Goal: Task Accomplishment & Management: Use online tool/utility

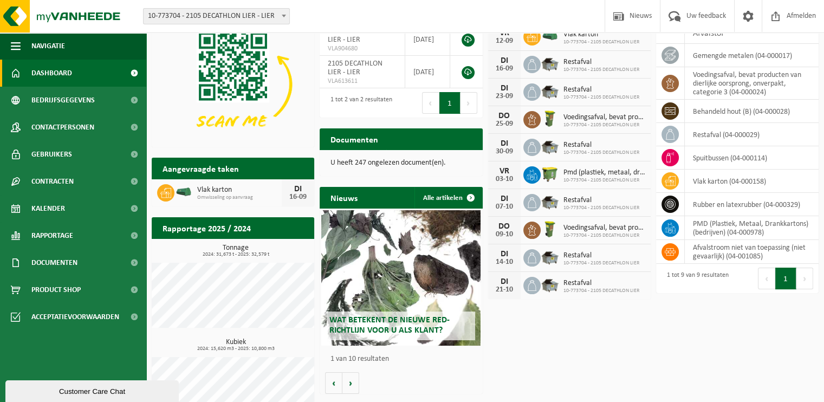
scroll to position [37, 0]
click at [63, 210] on span "Kalender" at bounding box center [48, 208] width 34 height 27
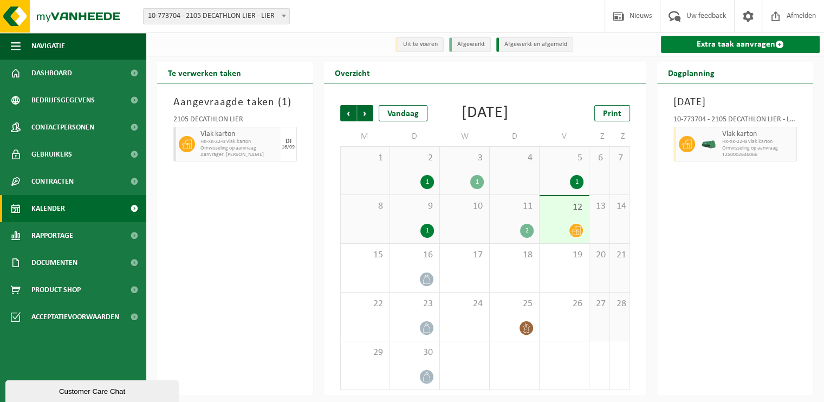
click at [731, 49] on link "Extra taak aanvragen" at bounding box center [740, 44] width 159 height 17
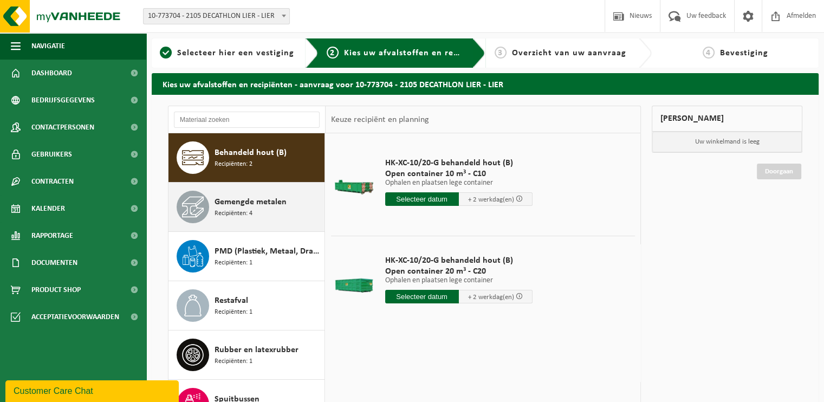
drag, startPoint x: 245, startPoint y: 212, endPoint x: 204, endPoint y: 215, distance: 41.3
click at [204, 215] on span at bounding box center [193, 207] width 33 height 33
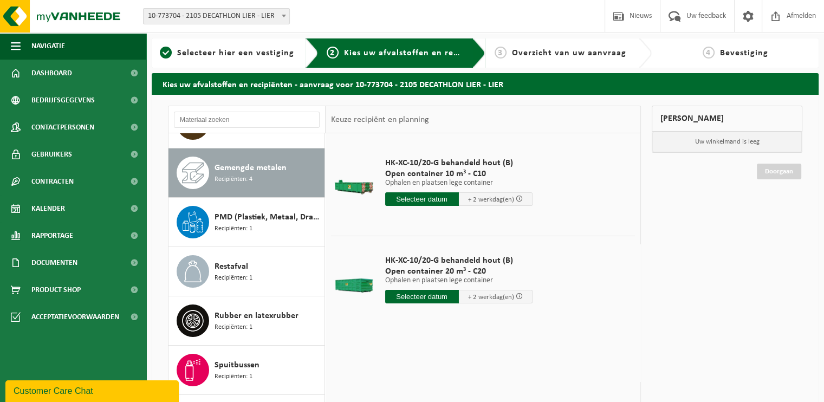
scroll to position [49, 0]
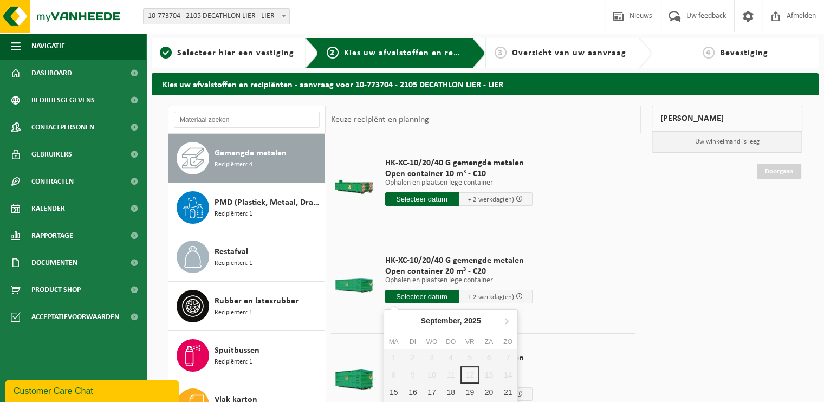
click at [427, 299] on input "text" at bounding box center [422, 297] width 74 height 14
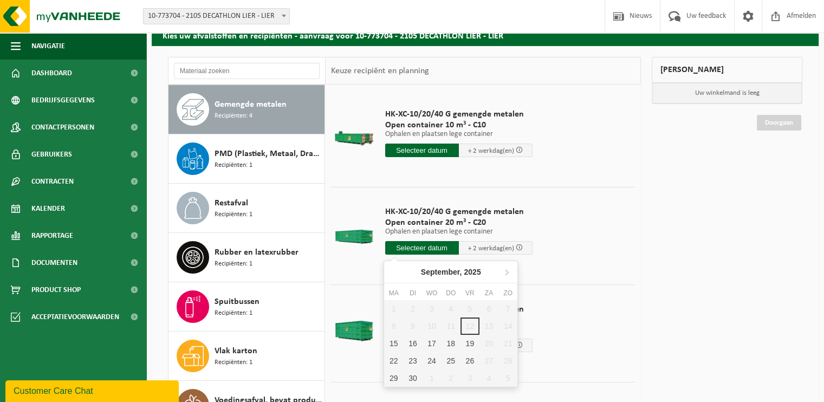
scroll to position [50, 0]
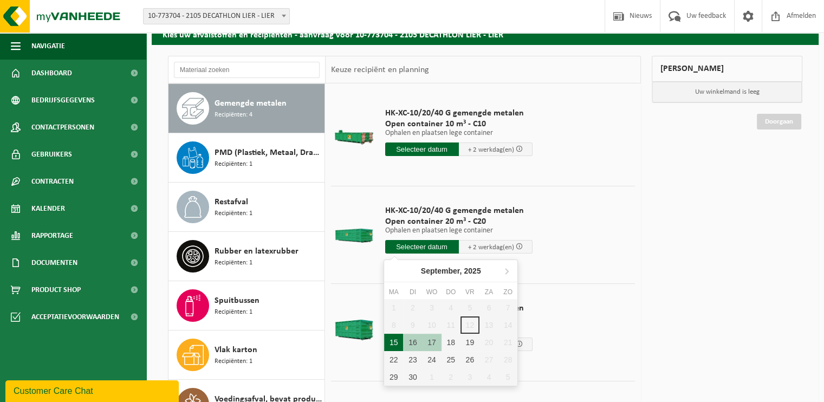
click at [394, 346] on div "15" at bounding box center [393, 342] width 19 height 17
type input "Van 2025-09-15"
type input "2025-09-15"
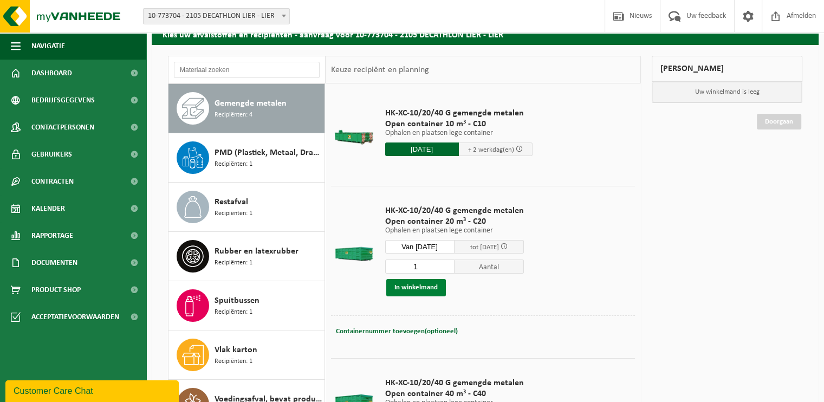
click at [422, 284] on button "In winkelmand" at bounding box center [416, 287] width 60 height 17
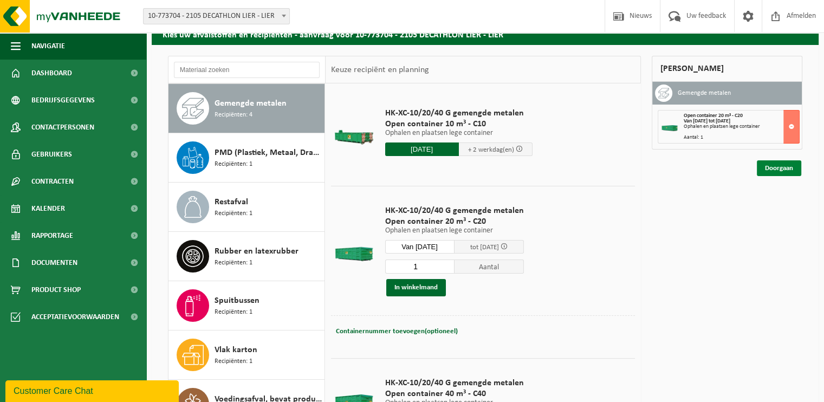
click at [783, 171] on link "Doorgaan" at bounding box center [779, 168] width 44 height 16
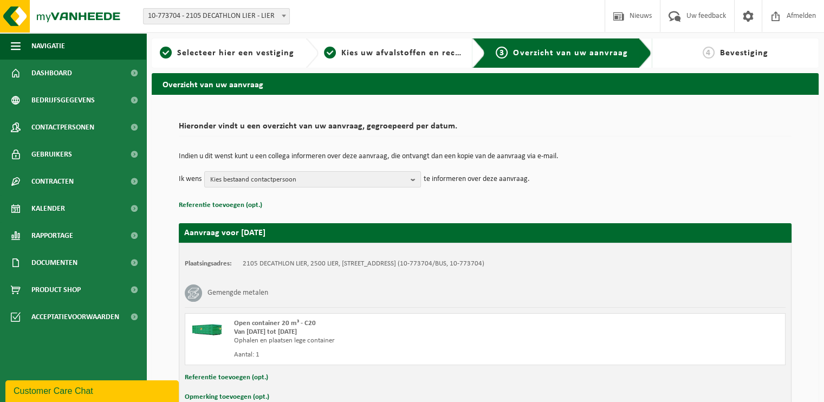
scroll to position [62, 0]
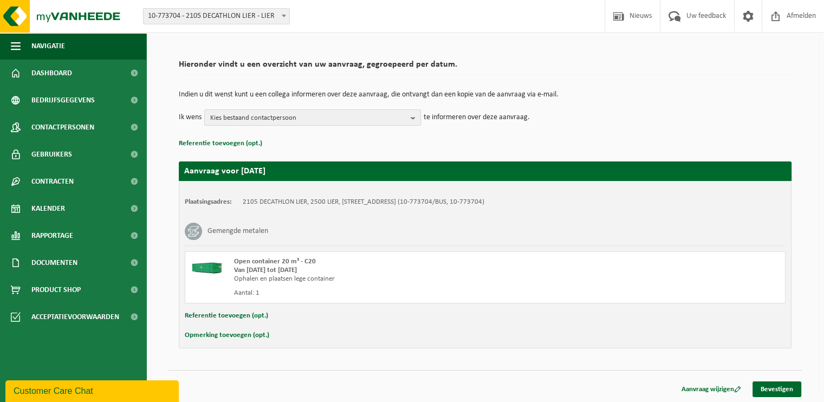
click at [359, 110] on span "Kies bestaand contactpersoon" at bounding box center [308, 118] width 196 height 16
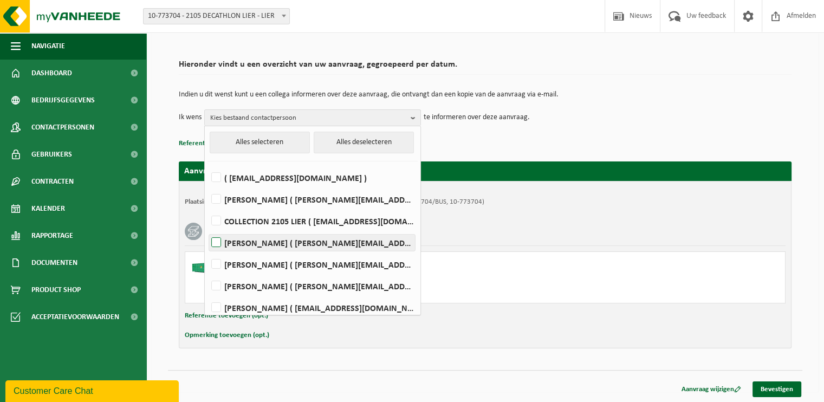
click at [283, 246] on label "PIETER-JAN AERT ( pieterjan.vanaert@decathlon.com )" at bounding box center [312, 243] width 206 height 16
click at [208, 229] on input "PIETER-JAN AERT ( pieterjan.vanaert@decathlon.com )" at bounding box center [207, 229] width 1 height 1
checkbox input "true"
click at [561, 235] on div "Gemengde metalen" at bounding box center [485, 231] width 601 height 28
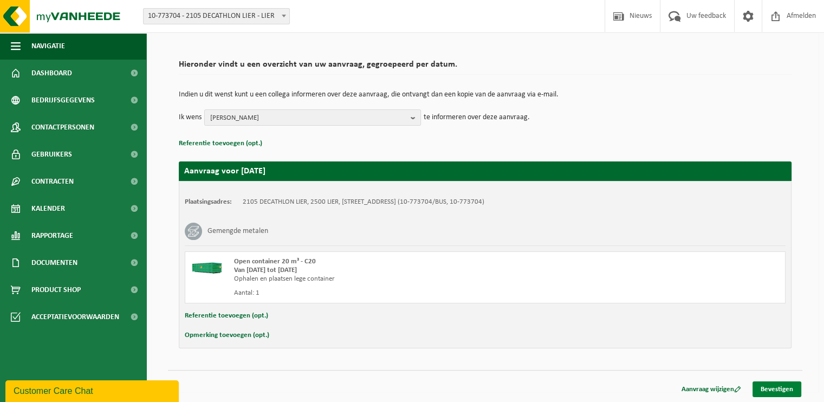
drag, startPoint x: 782, startPoint y: 383, endPoint x: 792, endPoint y: 390, distance: 12.2
click at [792, 390] on link "Bevestigen" at bounding box center [777, 389] width 49 height 16
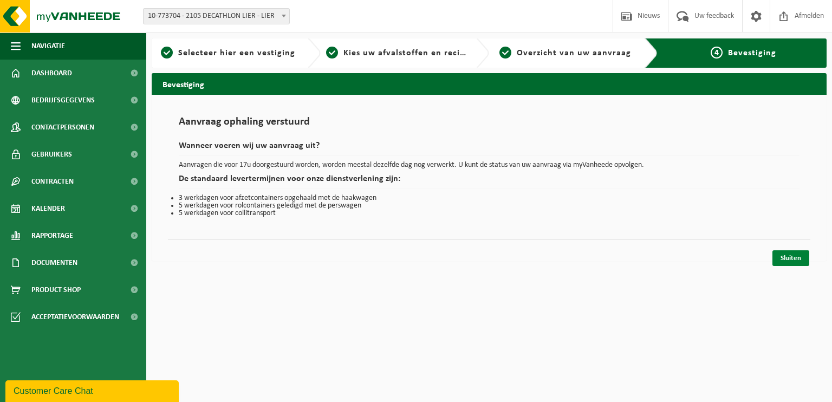
click at [795, 260] on link "Sluiten" at bounding box center [791, 258] width 37 height 16
